Goal: Use online tool/utility: Utilize a website feature to perform a specific function

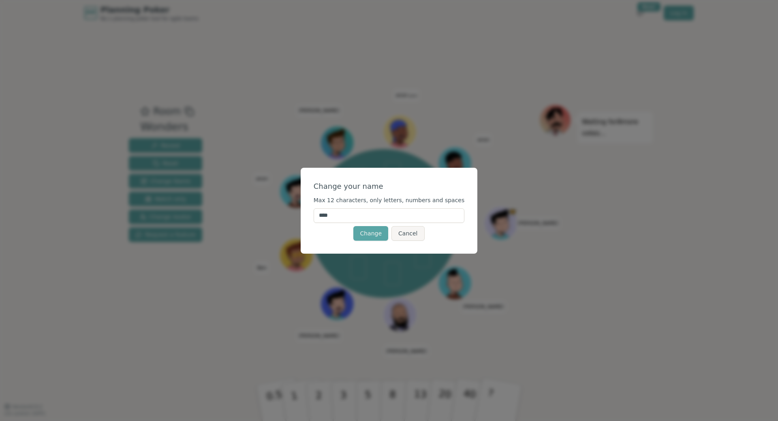
drag, startPoint x: 353, startPoint y: 214, endPoint x: 203, endPoint y: 263, distance: 158.0
click at [313, 223] on input "****" at bounding box center [388, 215] width 151 height 15
type input "*******"
click at [372, 228] on button "Change" at bounding box center [370, 233] width 35 height 15
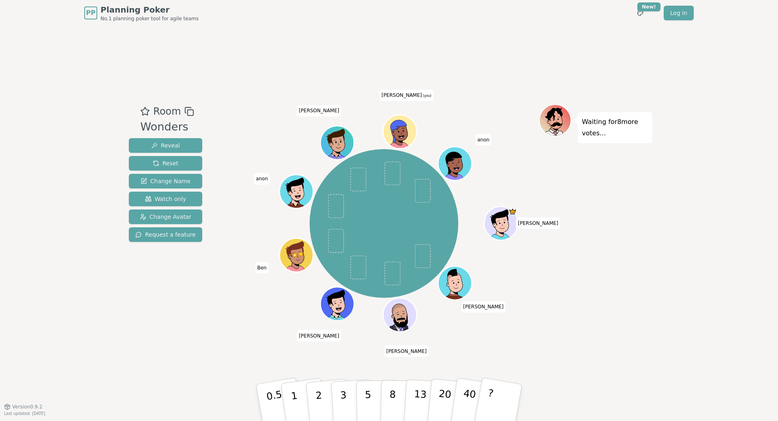
click at [397, 132] on icon at bounding box center [400, 132] width 33 height 4
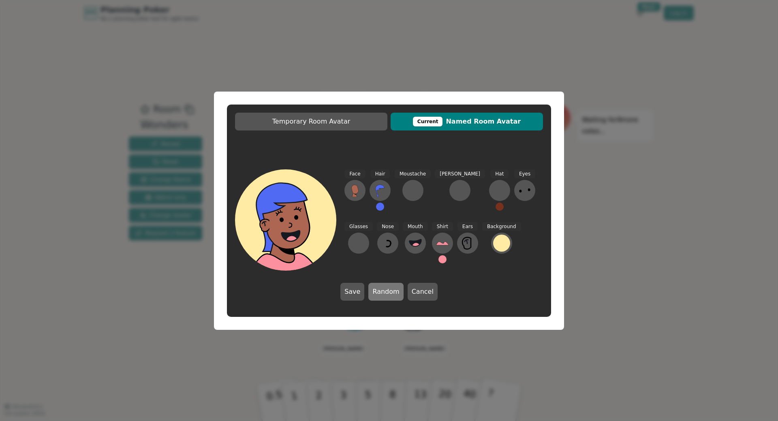
click at [389, 292] on button "Random" at bounding box center [385, 292] width 35 height 18
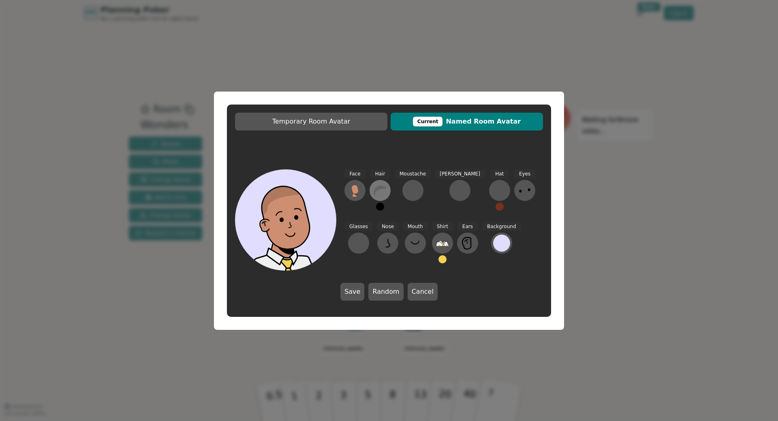
click at [379, 192] on icon at bounding box center [379, 190] width 13 height 13
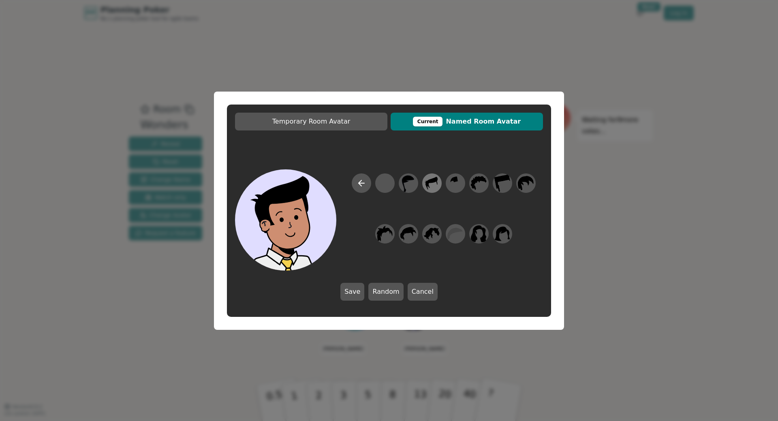
click at [441, 185] on div at bounding box center [431, 183] width 23 height 26
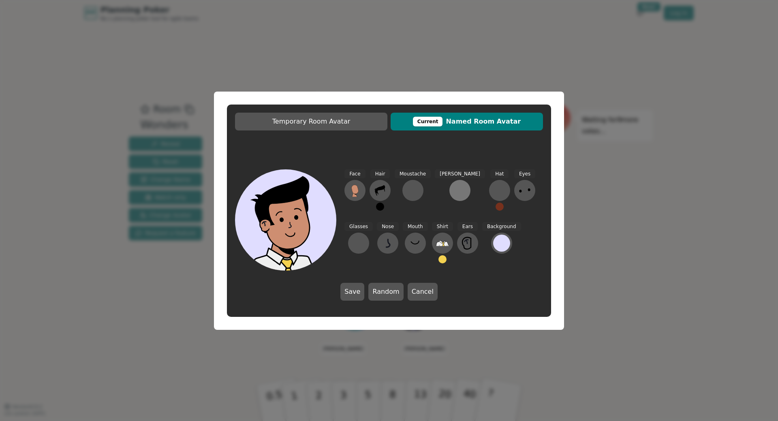
click at [449, 192] on button at bounding box center [459, 190] width 21 height 21
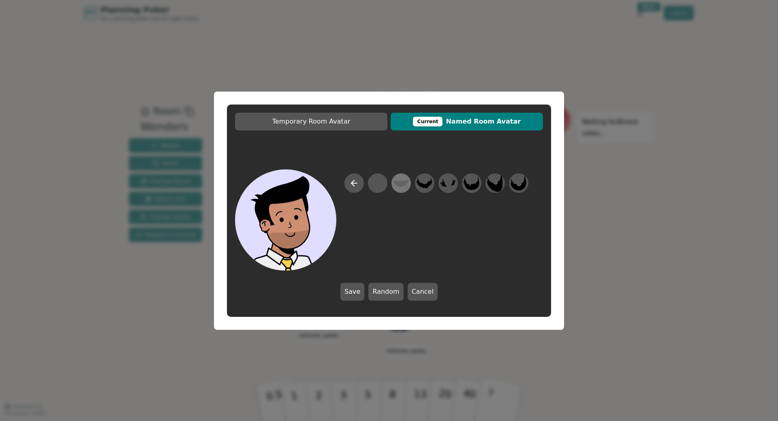
click at [407, 190] on icon at bounding box center [401, 183] width 16 height 18
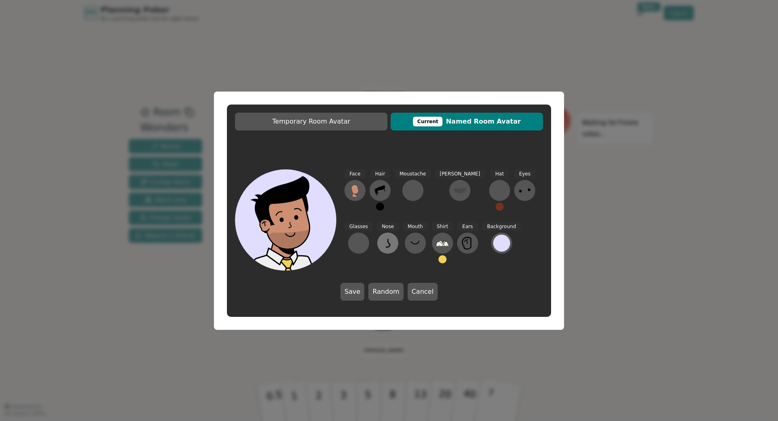
click at [381, 246] on icon at bounding box center [387, 242] width 13 height 13
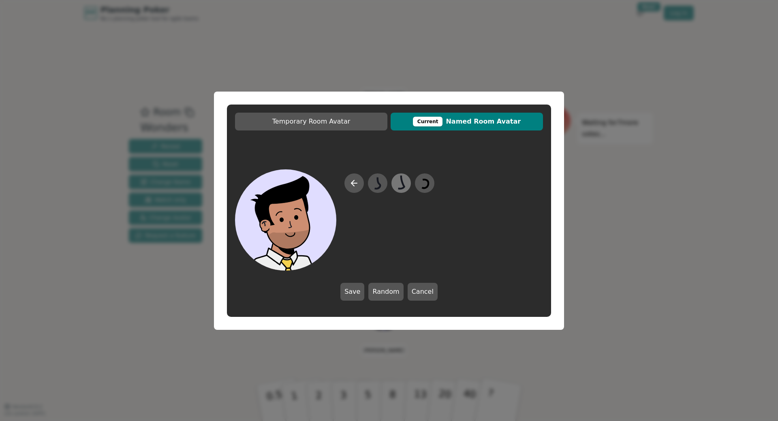
click at [398, 184] on icon at bounding box center [401, 183] width 16 height 18
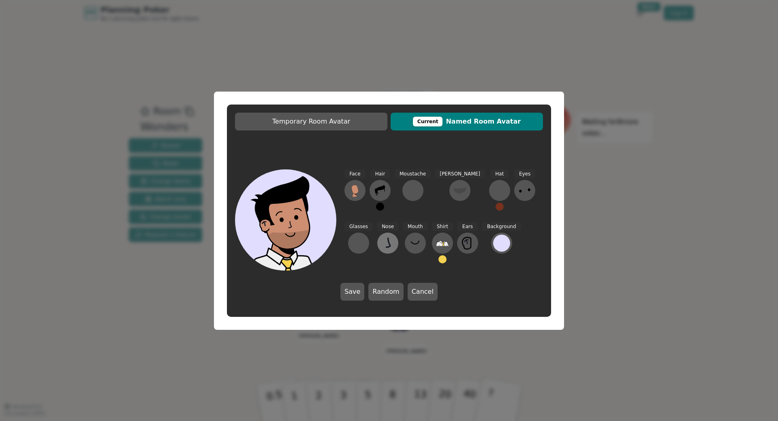
click at [381, 242] on icon at bounding box center [387, 242] width 13 height 13
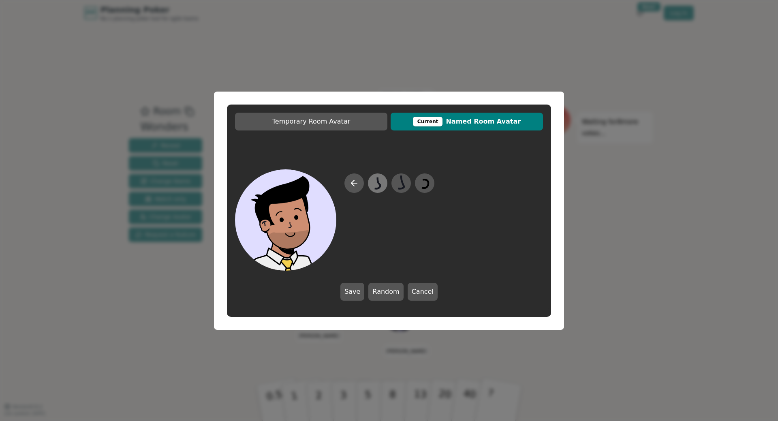
click at [381, 181] on icon at bounding box center [377, 183] width 16 height 18
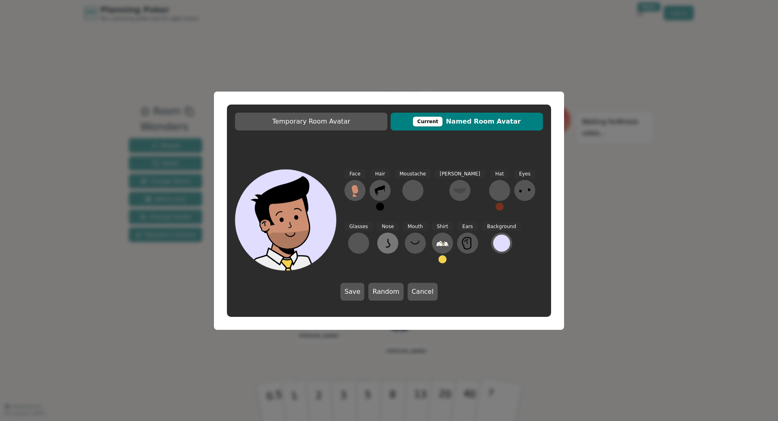
click at [386, 240] on icon at bounding box center [388, 243] width 4 height 8
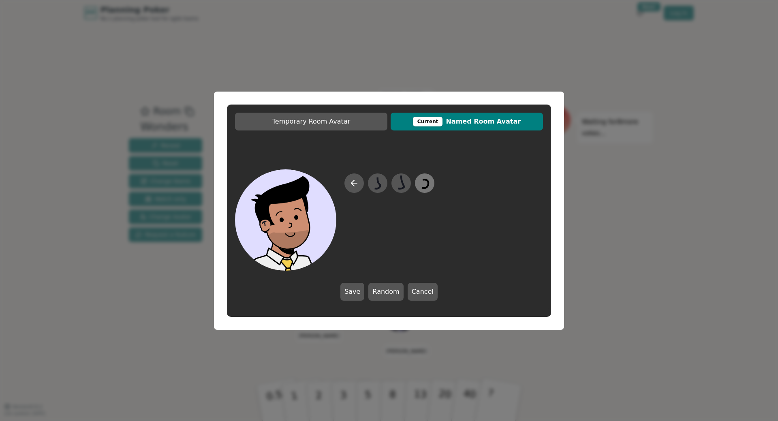
click at [418, 183] on icon at bounding box center [424, 183] width 16 height 18
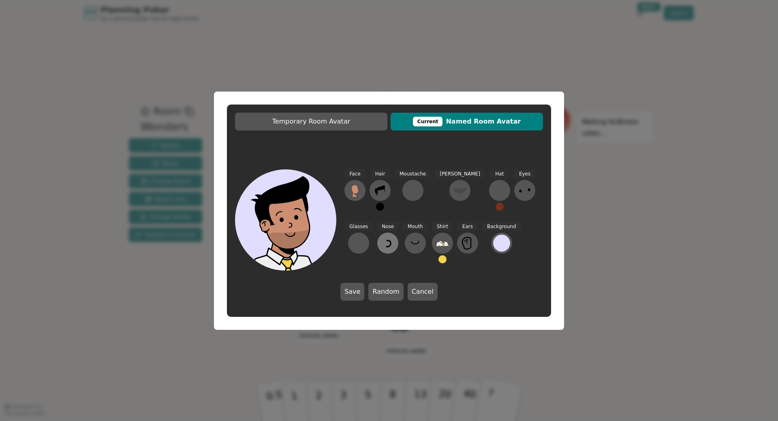
click at [381, 248] on icon at bounding box center [387, 242] width 13 height 13
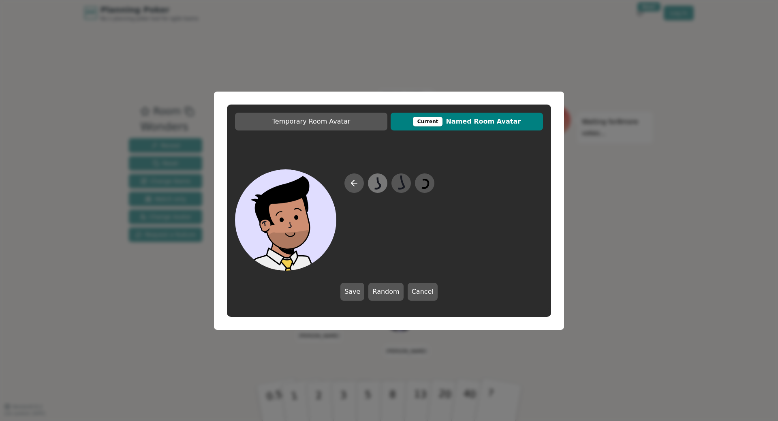
click at [372, 183] on icon at bounding box center [377, 183] width 16 height 18
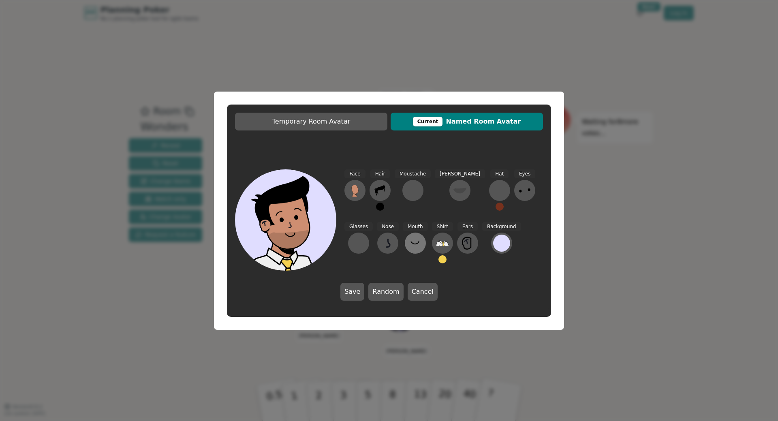
click at [405, 250] on button at bounding box center [415, 242] width 21 height 21
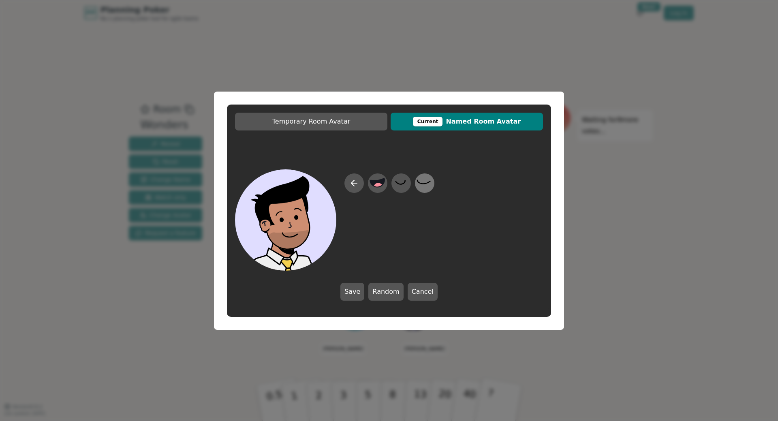
click at [419, 186] on icon at bounding box center [424, 183] width 16 height 18
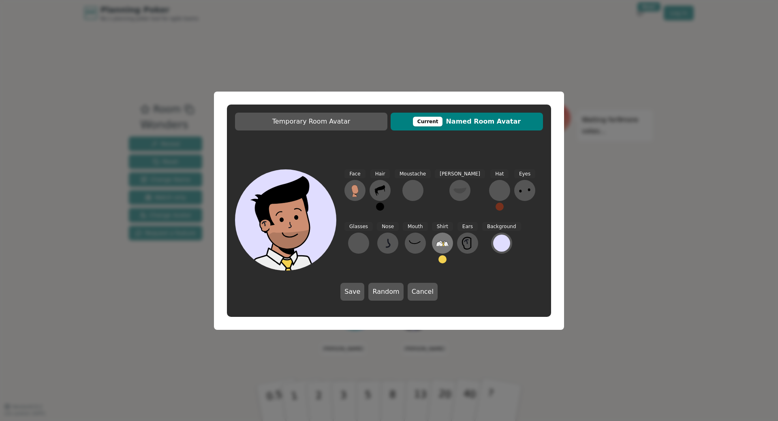
click at [436, 241] on icon at bounding box center [442, 242] width 13 height 13
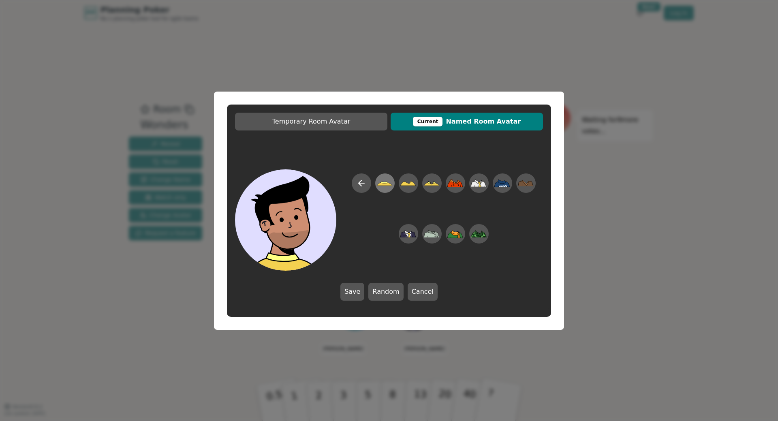
click at [386, 183] on icon at bounding box center [384, 182] width 7 height 2
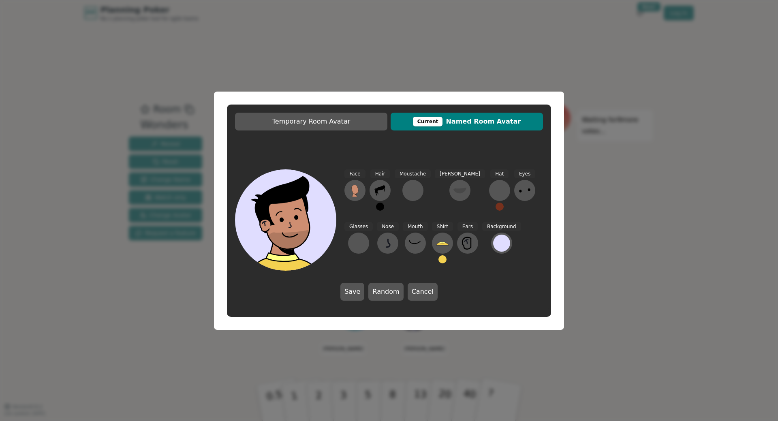
click at [438, 259] on button at bounding box center [442, 259] width 8 height 8
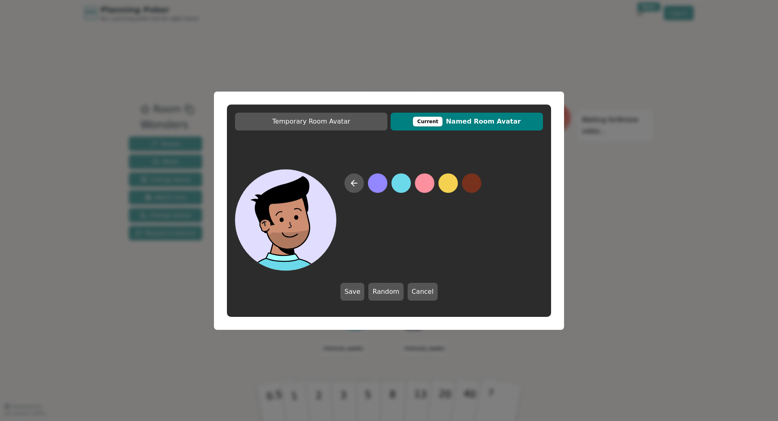
click at [403, 187] on button at bounding box center [400, 182] width 19 height 19
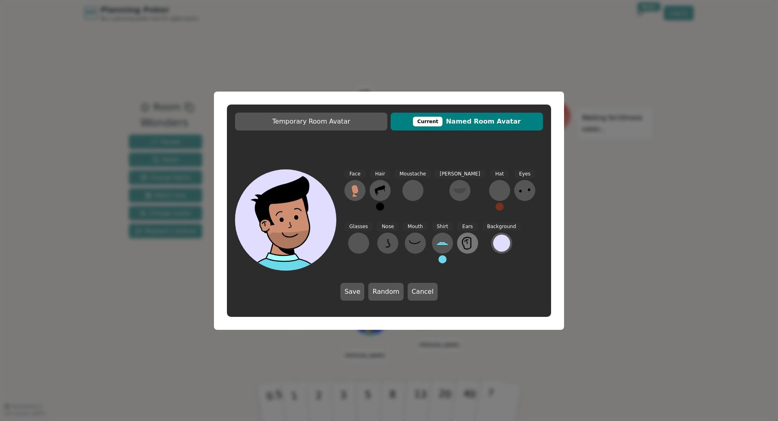
click at [457, 246] on button at bounding box center [467, 242] width 21 height 21
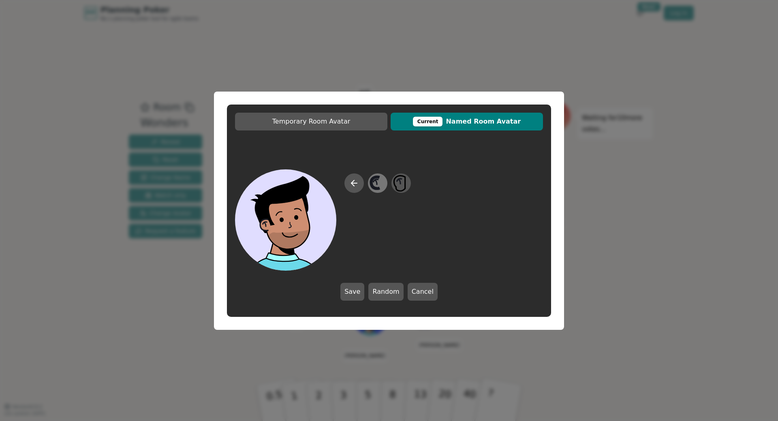
click at [379, 184] on icon at bounding box center [377, 183] width 16 height 18
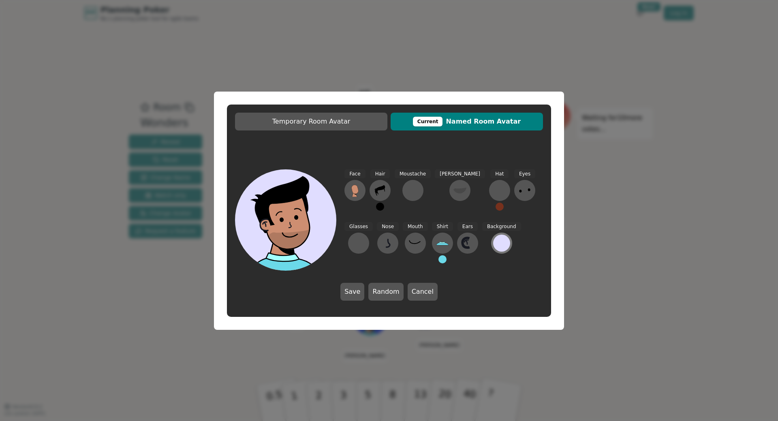
click at [493, 249] on div at bounding box center [501, 242] width 17 height 17
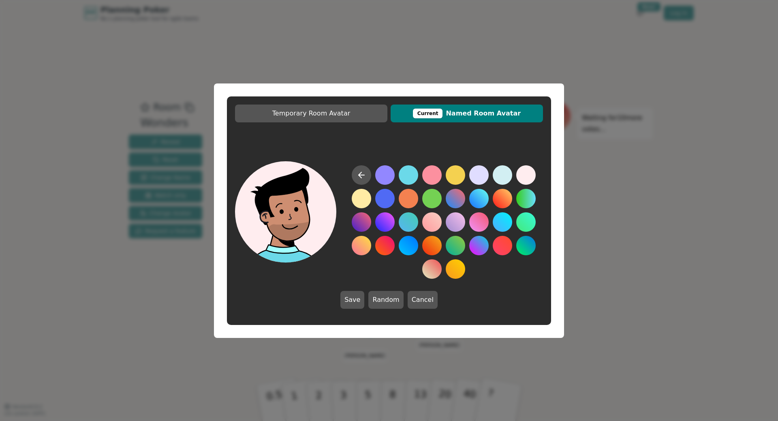
click at [533, 175] on button at bounding box center [525, 174] width 19 height 19
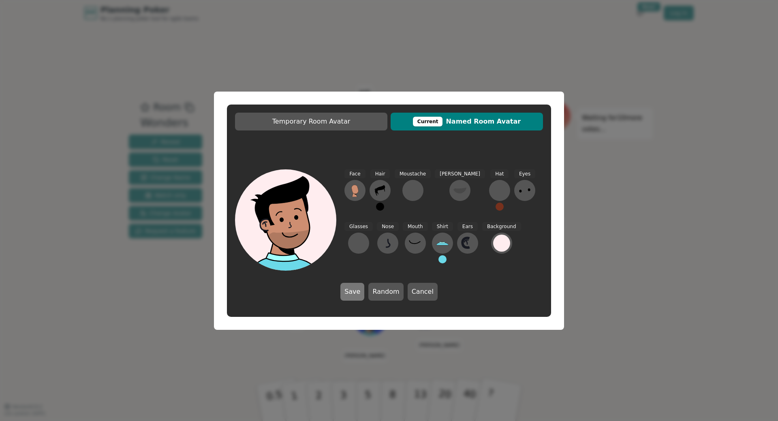
click at [356, 290] on button "Save" at bounding box center [352, 292] width 24 height 18
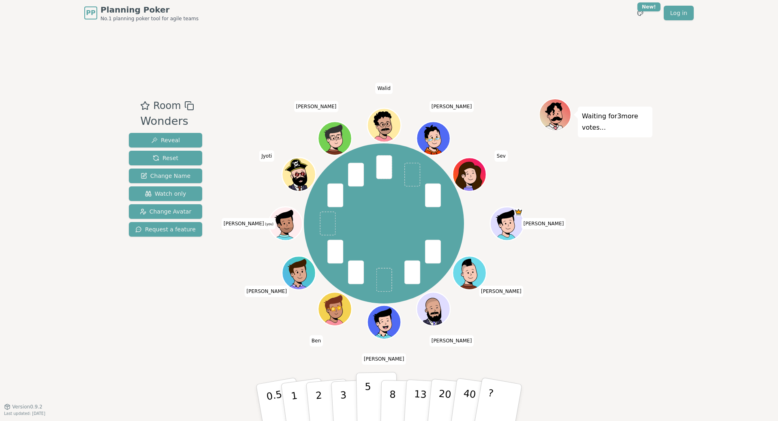
click at [365, 392] on p "5" at bounding box center [367, 403] width 7 height 44
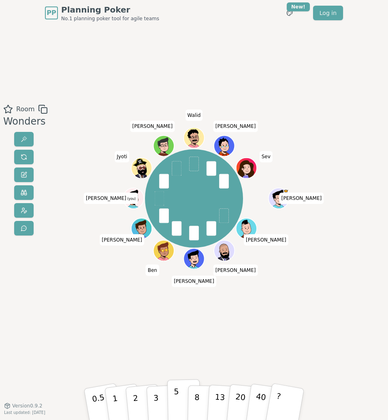
click at [185, 393] on button "5" at bounding box center [183, 403] width 33 height 49
click at [176, 399] on p "5" at bounding box center [177, 404] width 6 height 36
click at [160, 410] on button "3" at bounding box center [163, 404] width 35 height 50
click at [192, 396] on button "8" at bounding box center [203, 403] width 33 height 49
click at [173, 395] on button "5" at bounding box center [183, 403] width 33 height 49
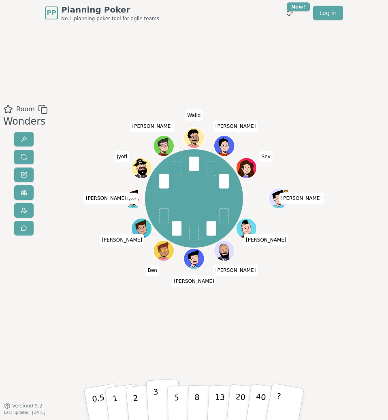
drag, startPoint x: 168, startPoint y: 400, endPoint x: 153, endPoint y: 401, distance: 14.2
click at [153, 401] on div "0.5 1 2 3 5 8 13 20 40 ?" at bounding box center [194, 404] width 202 height 24
click at [160, 401] on button "3" at bounding box center [163, 404] width 35 height 50
